Goal: Task Accomplishment & Management: Complete application form

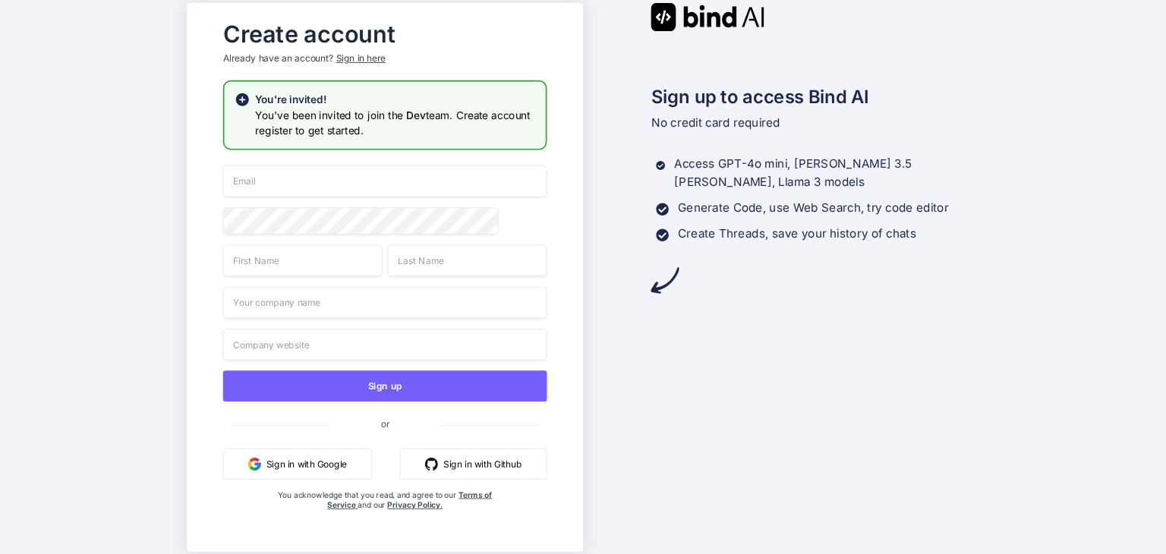
click at [462, 119] on h3 "You've been invited to join the Dev team. Create account register to get starte…" at bounding box center [395, 122] width 280 height 31
drag, startPoint x: 414, startPoint y: 134, endPoint x: 265, endPoint y: 108, distance: 151.0
click at [265, 108] on h3 "You've been invited to join the Dev team. Create account register to get starte…" at bounding box center [395, 122] width 280 height 31
click at [352, 192] on input "email" at bounding box center [384, 182] width 324 height 32
click at [399, 161] on div "Create account Already have an account? Sign in here You're invited! You've bee…" at bounding box center [384, 277] width 355 height 528
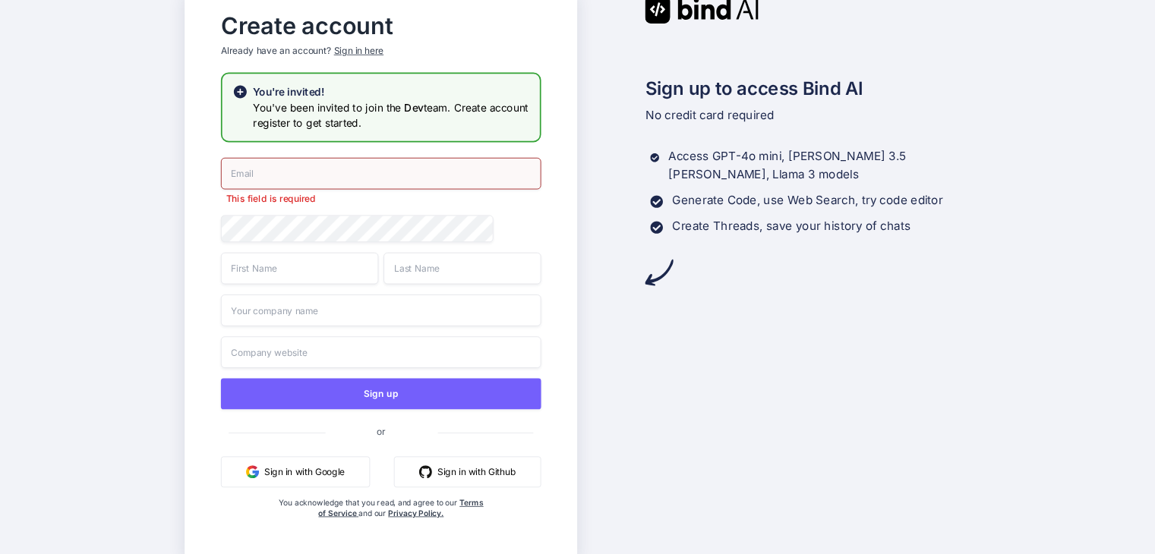
click at [378, 440] on span "or" at bounding box center [381, 431] width 112 height 32
click at [380, 435] on span "or" at bounding box center [381, 431] width 112 height 32
click at [385, 435] on span "or" at bounding box center [381, 431] width 112 height 32
click at [386, 435] on span "or" at bounding box center [381, 431] width 112 height 32
click at [386, 177] on input "email" at bounding box center [381, 173] width 320 height 32
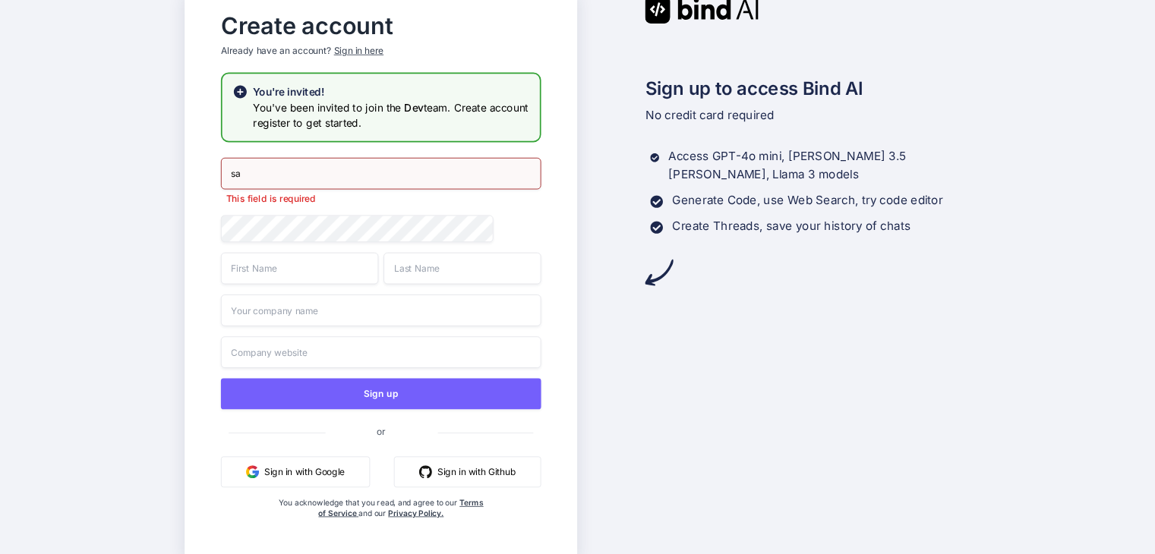
type input "s"
click at [664, 304] on div "Sign up to access Bind AI No credit card required Access GPT-4o mini, [PERSON_N…" at bounding box center [773, 277] width 393 height 564
